Goal: Find specific page/section: Find specific page/section

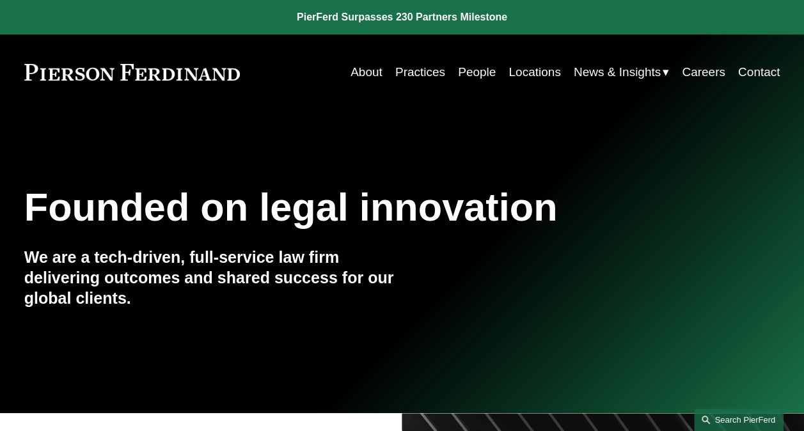
click at [739, 416] on link "Search this site" at bounding box center [739, 420] width 90 height 22
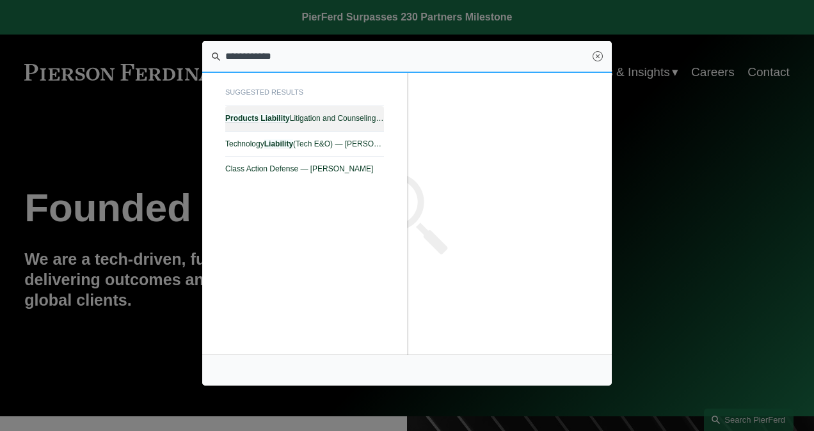
click at [278, 117] on em "Liability" at bounding box center [274, 118] width 29 height 9
type input "**********"
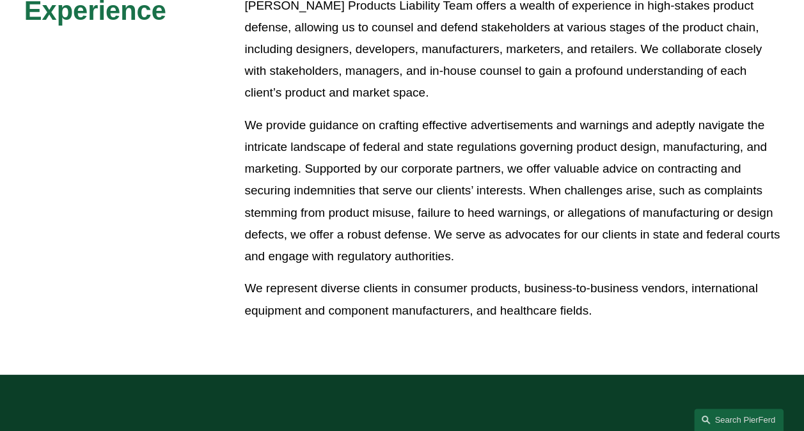
scroll to position [768, 0]
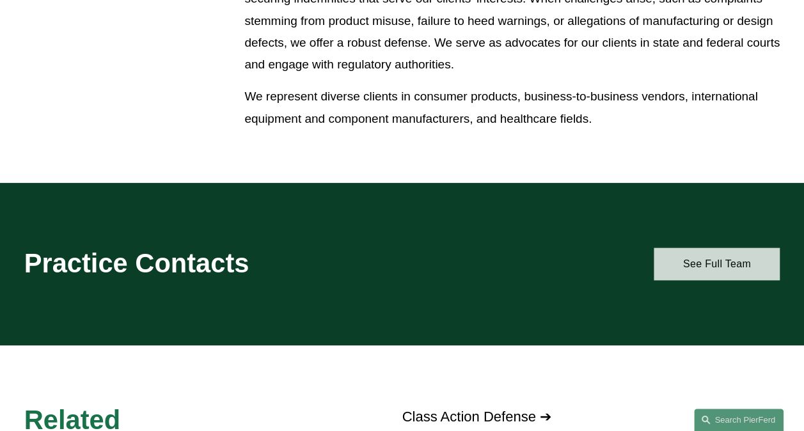
click at [686, 273] on link "See Full Team" at bounding box center [717, 264] width 126 height 33
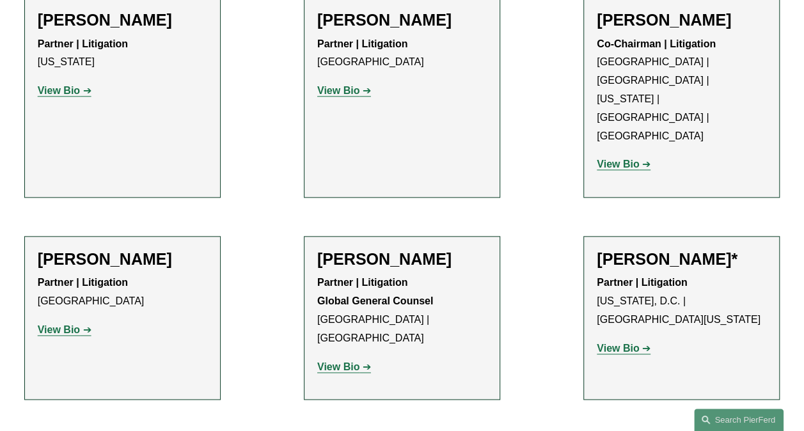
scroll to position [704, 0]
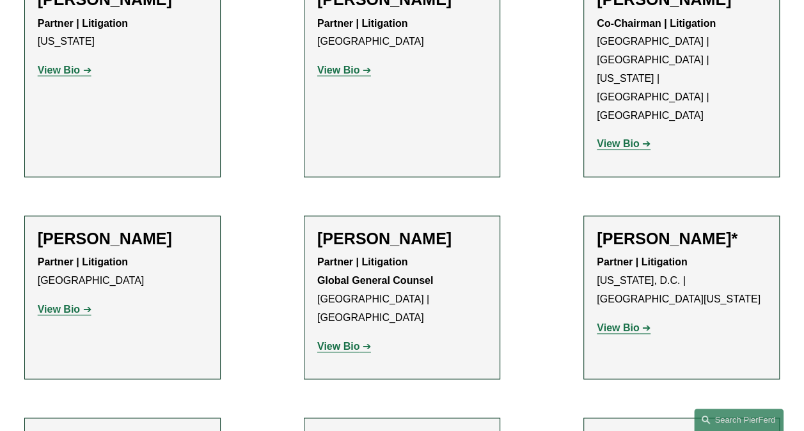
click at [606, 322] on strong "View Bio" at bounding box center [618, 327] width 42 height 11
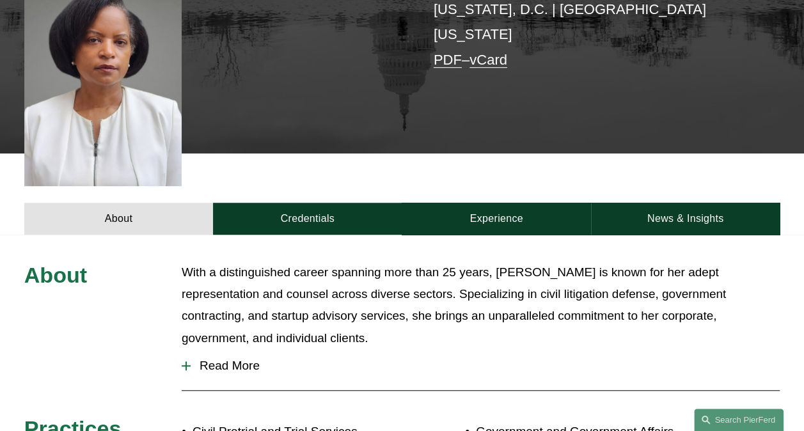
scroll to position [384, 0]
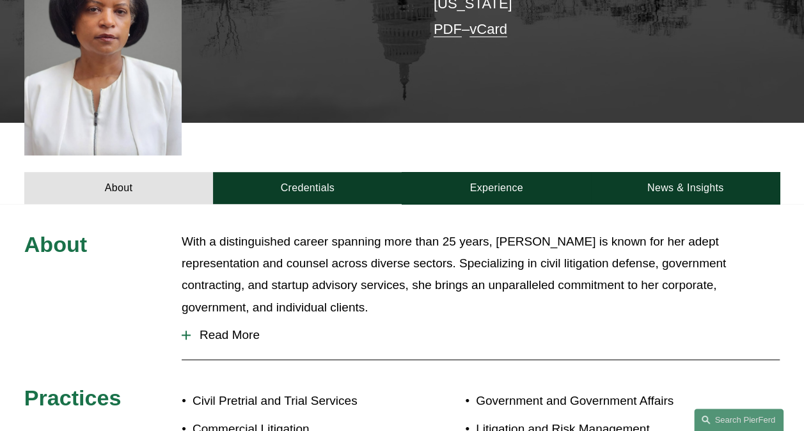
click at [217, 328] on span "Read More" at bounding box center [485, 335] width 589 height 14
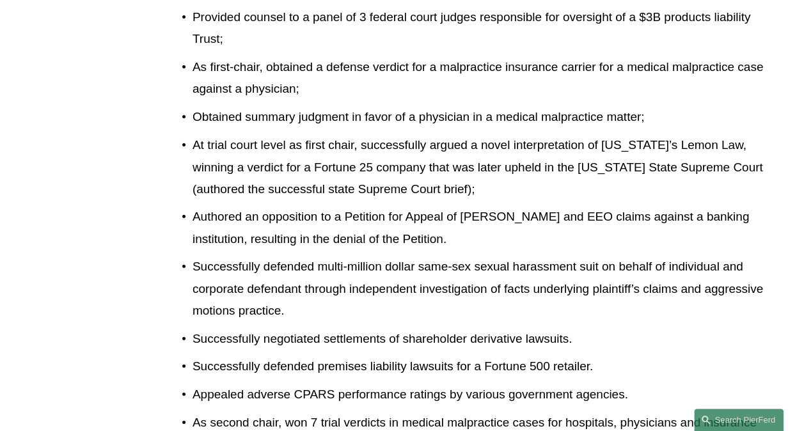
scroll to position [1087, 0]
